Goal: Check status: Check status

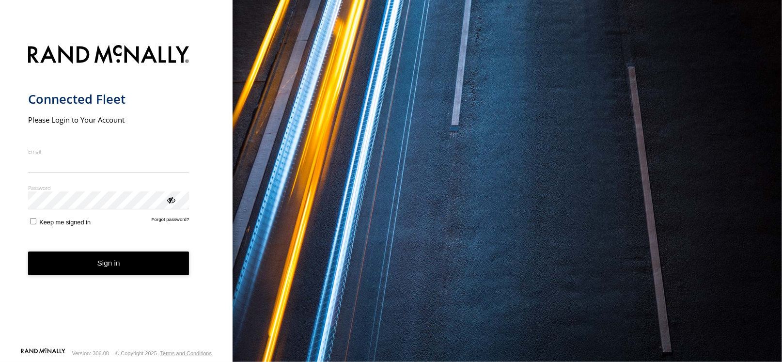
type input "**********"
click at [104, 265] on button "Sign in" at bounding box center [108, 263] width 161 height 24
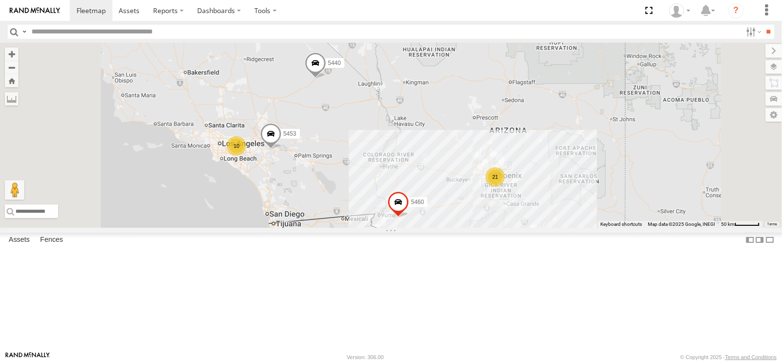
click at [548, 248] on div "29" at bounding box center [538, 238] width 19 height 19
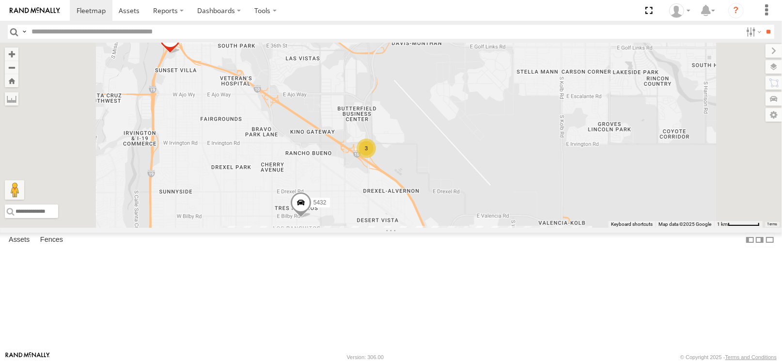
click at [376, 158] on div "3" at bounding box center [365, 148] width 19 height 19
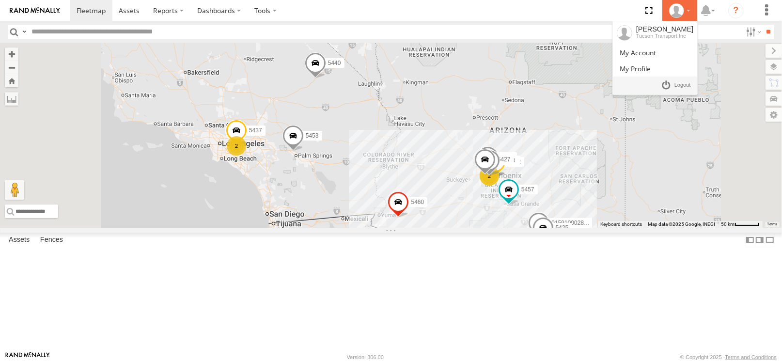
click at [682, 14] on icon at bounding box center [676, 10] width 15 height 15
click at [667, 90] on link at bounding box center [676, 85] width 36 height 14
